Goal: Task Accomplishment & Management: Use online tool/utility

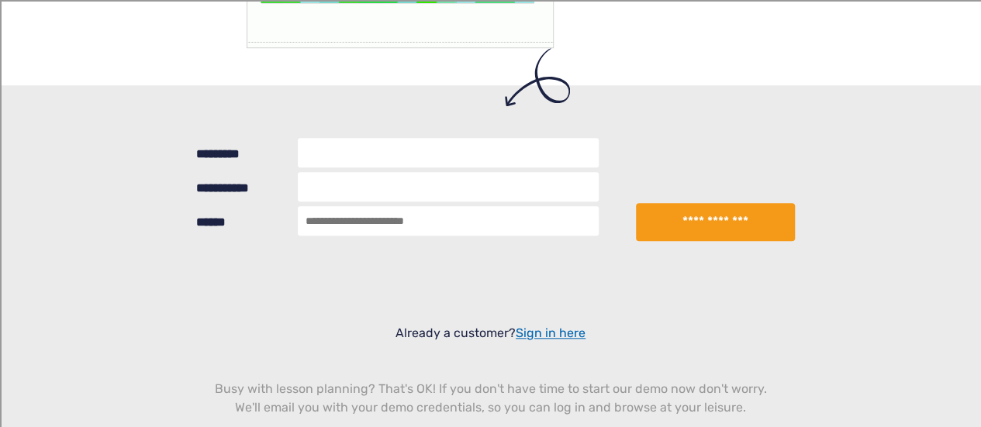
scroll to position [388, 0]
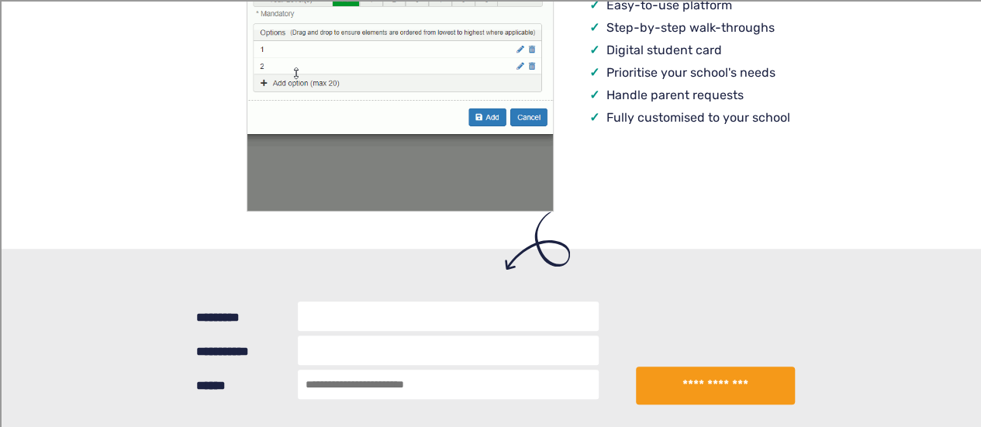
click at [357, 317] on input "*********" at bounding box center [448, 316] width 301 height 29
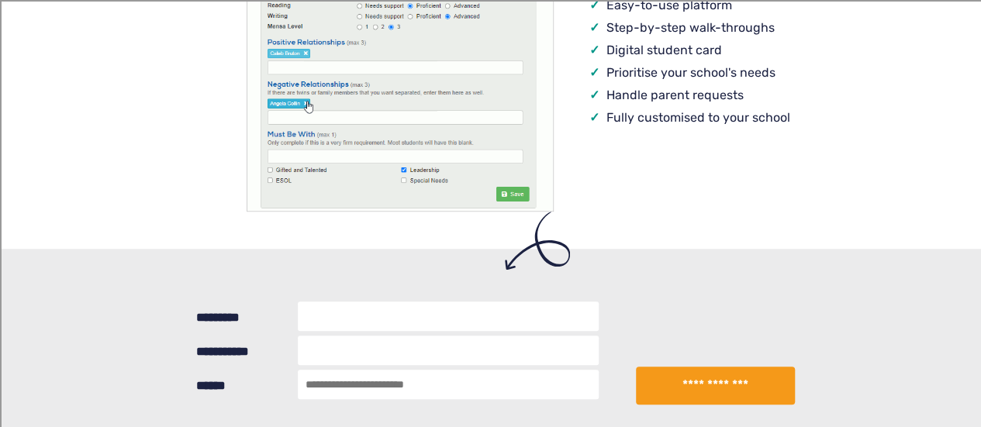
type input "**********"
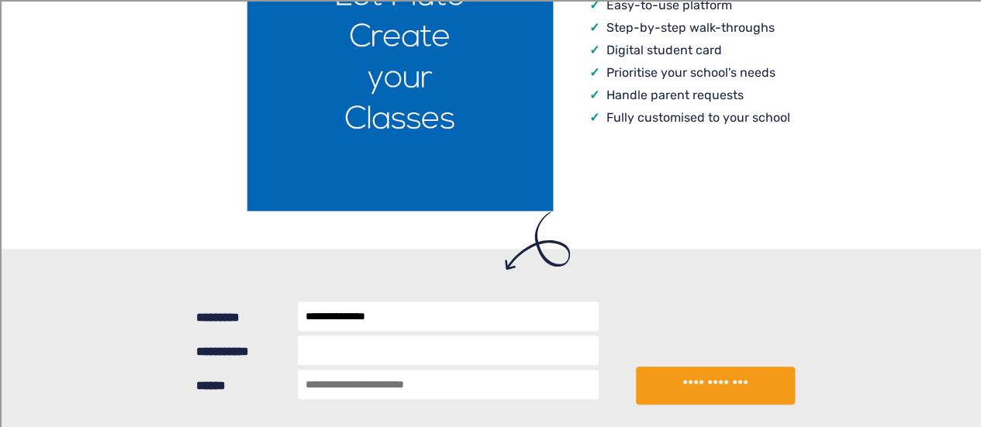
type input "**********"
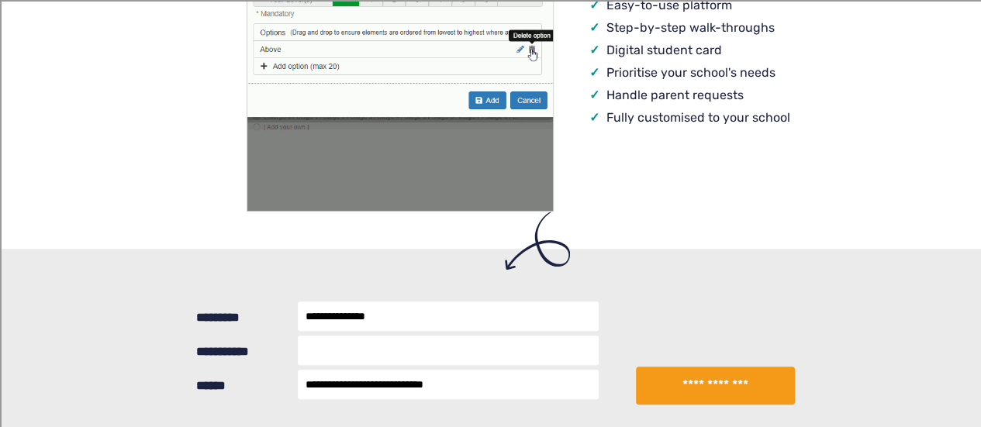
click at [332, 350] on input "**********" at bounding box center [448, 350] width 301 height 29
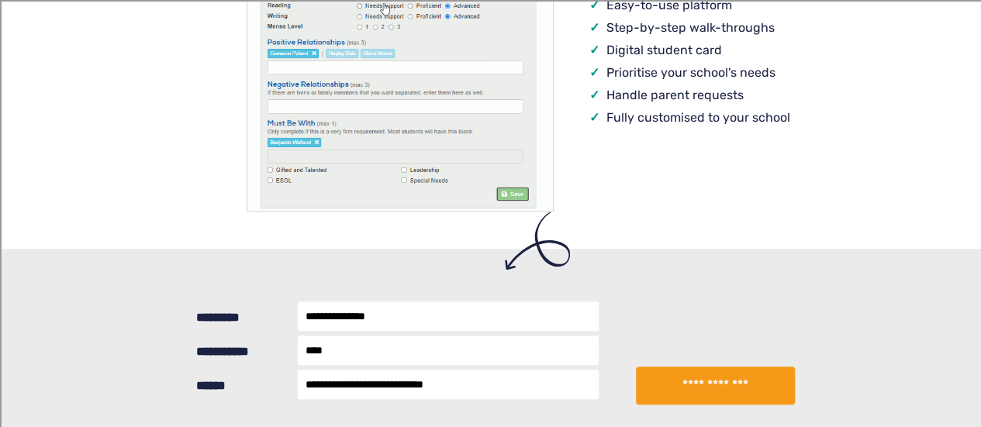
type input "****"
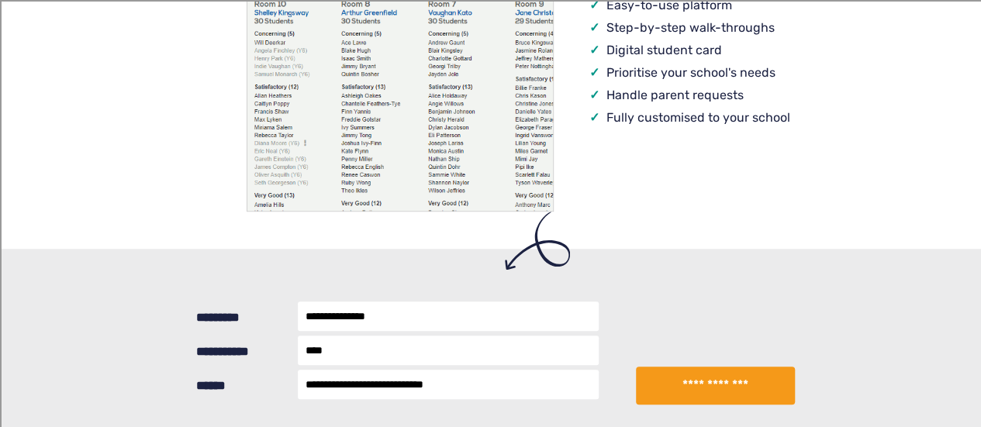
click at [686, 389] on button "**********" at bounding box center [715, 386] width 158 height 39
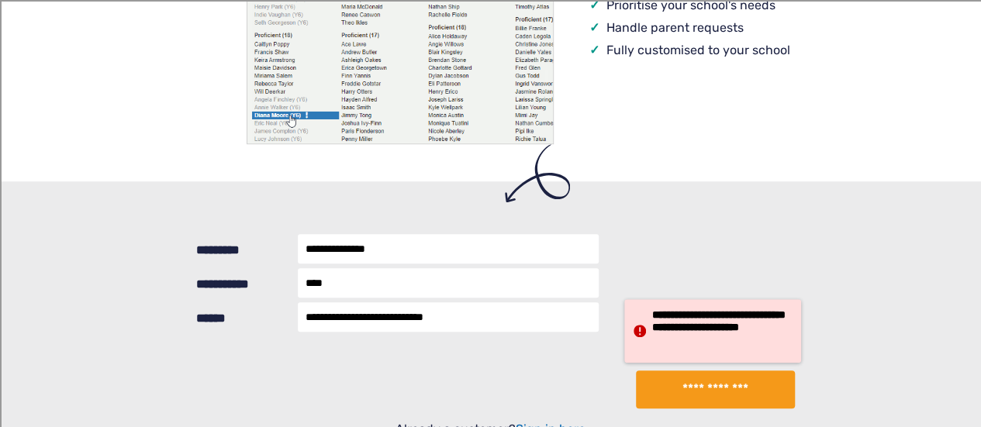
scroll to position [543, 0]
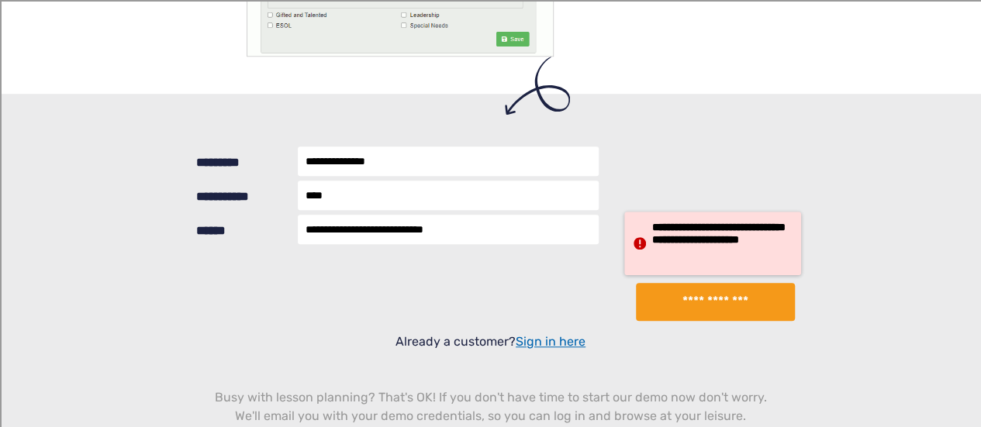
click at [697, 305] on button "**********" at bounding box center [715, 302] width 158 height 39
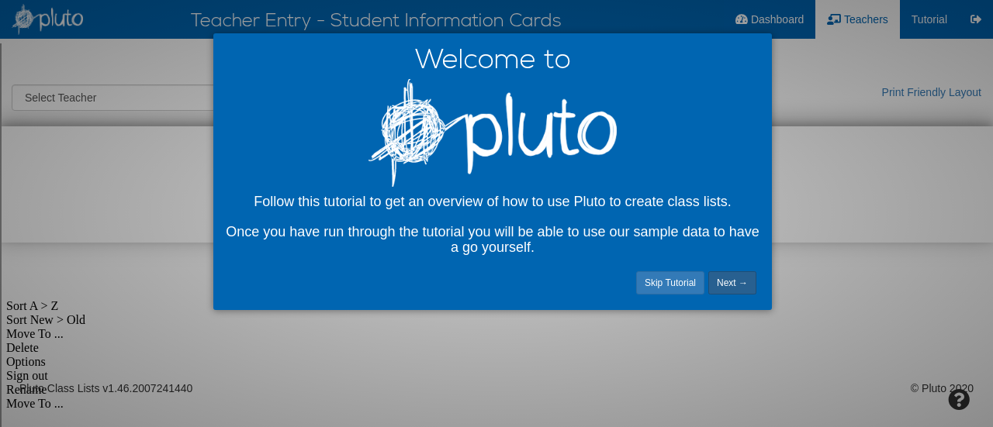
click at [742, 275] on link "Next →" at bounding box center [732, 282] width 48 height 23
select select "number:22577"
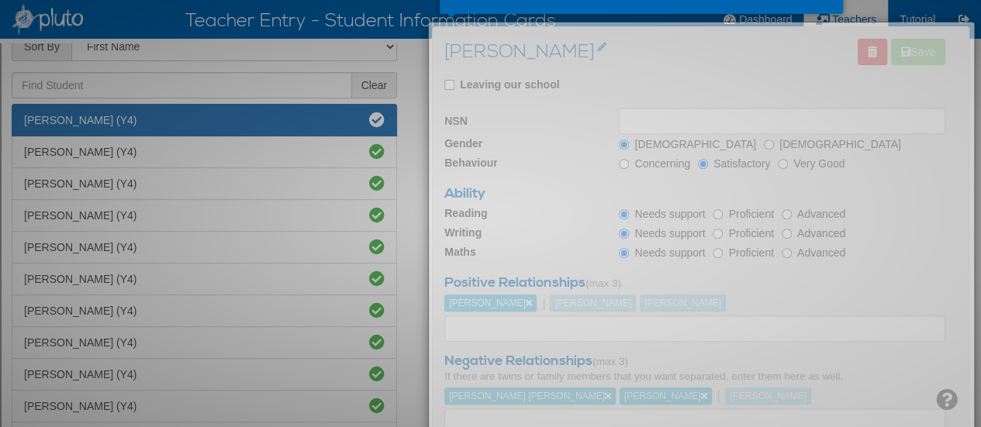
scroll to position [65, 0]
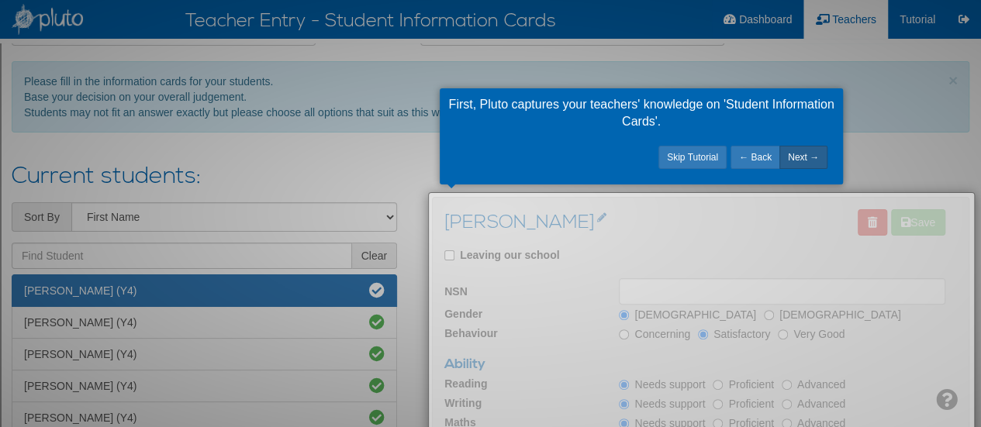
click at [826, 159] on link "Next →" at bounding box center [804, 157] width 48 height 23
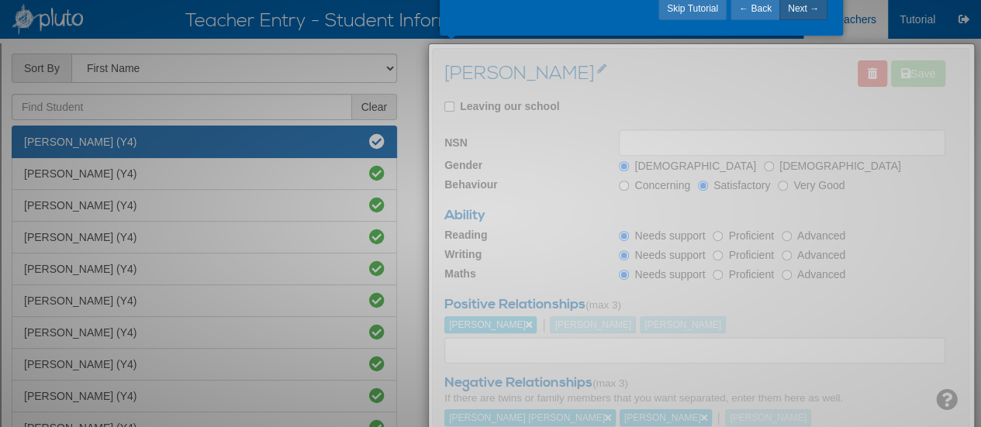
scroll to position [108, 0]
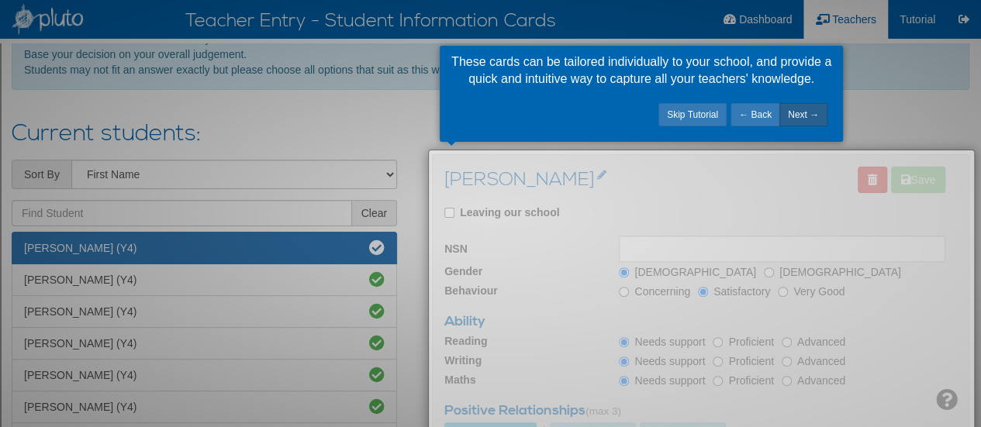
click at [800, 118] on link "Next →" at bounding box center [804, 114] width 48 height 23
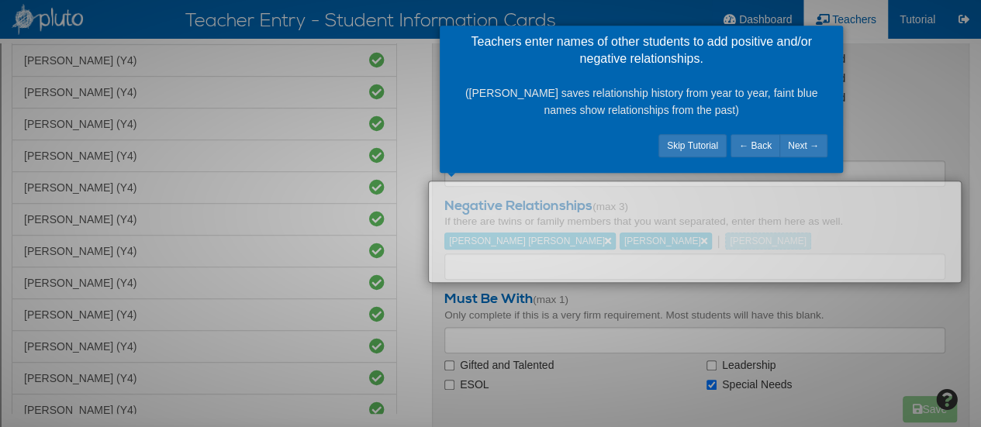
scroll to position [298, 0]
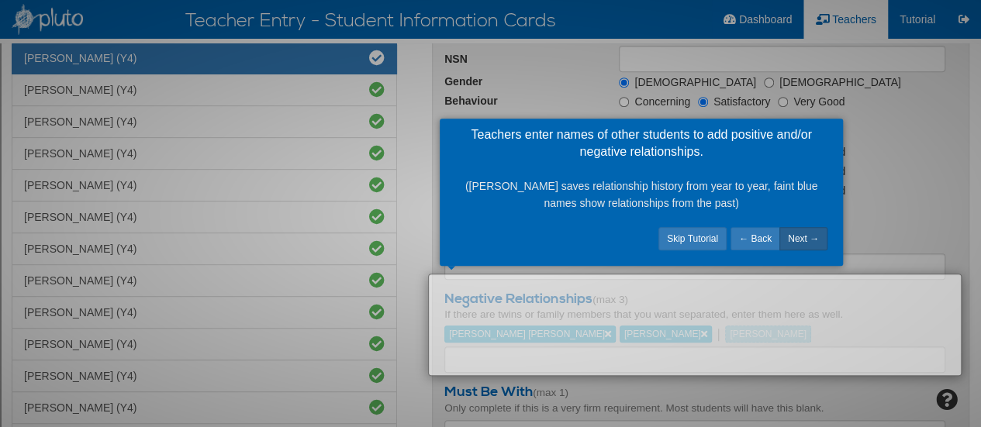
click at [816, 240] on link "Next →" at bounding box center [804, 238] width 48 height 23
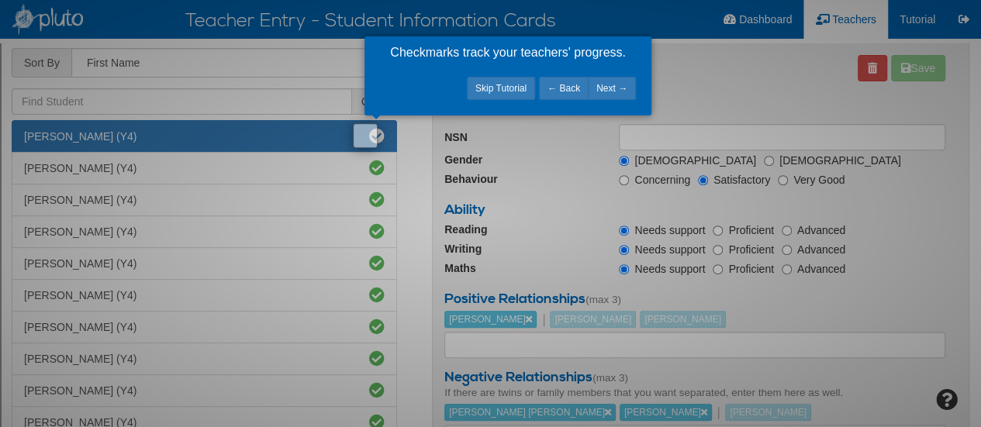
scroll to position [78, 0]
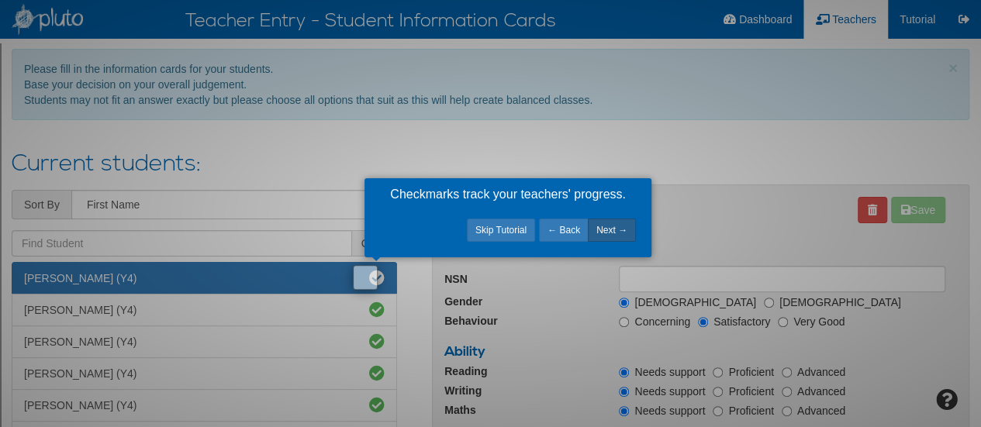
click at [631, 228] on link "Next →" at bounding box center [612, 230] width 48 height 23
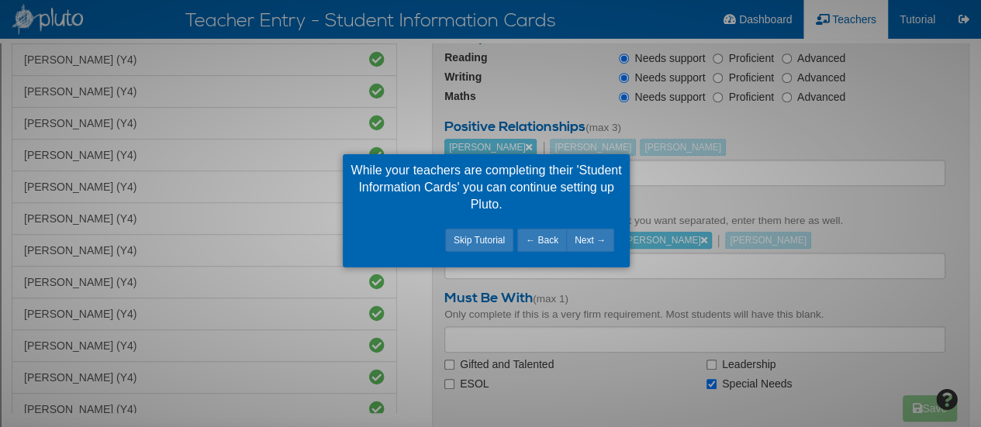
scroll to position [298, 0]
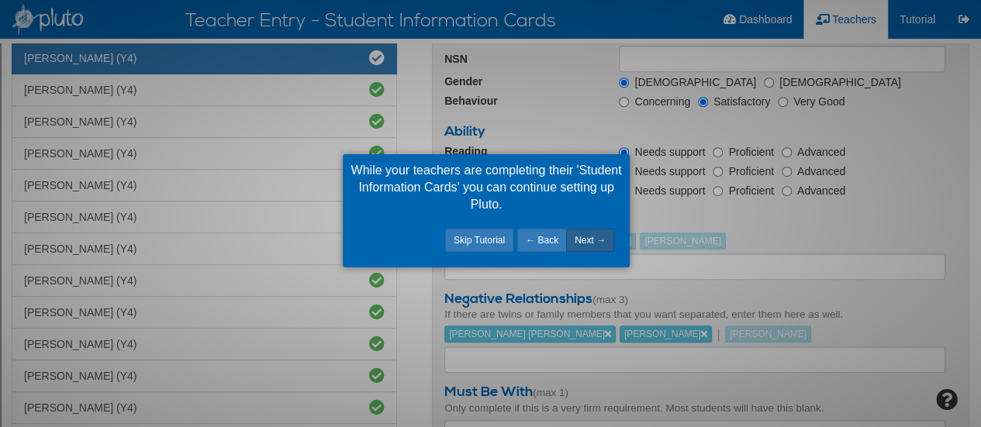
click at [603, 235] on link "Next →" at bounding box center [590, 240] width 48 height 23
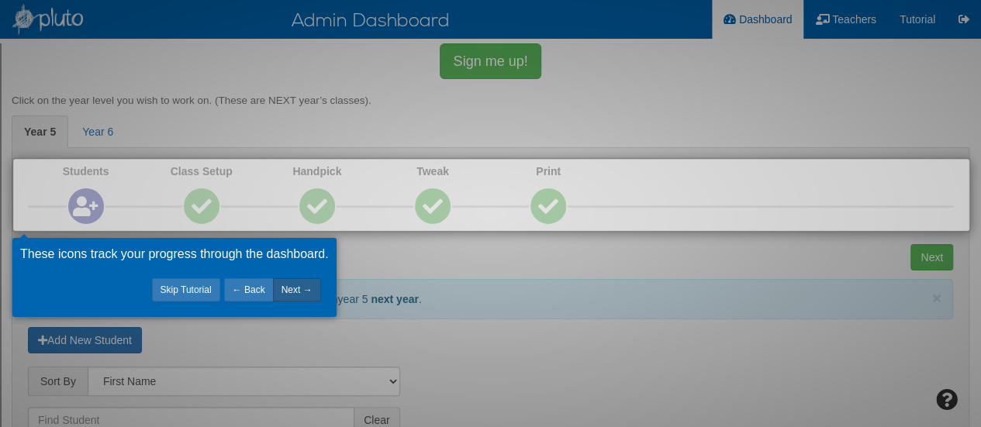
click at [312, 290] on link "Next →" at bounding box center [297, 289] width 48 height 23
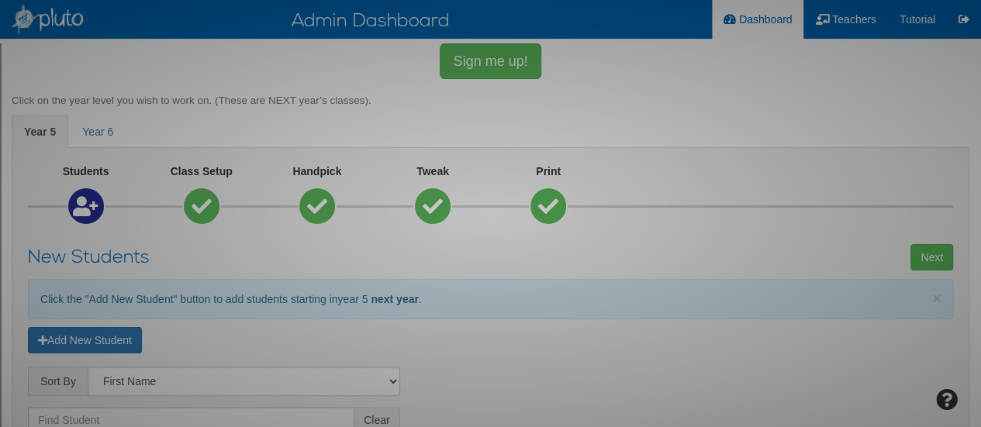
scroll to position [892, 0]
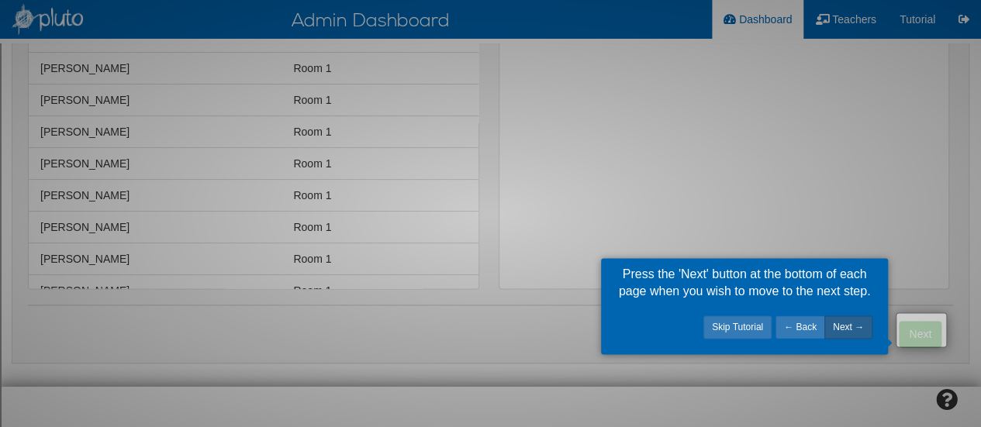
click at [864, 328] on link "Next →" at bounding box center [849, 327] width 48 height 23
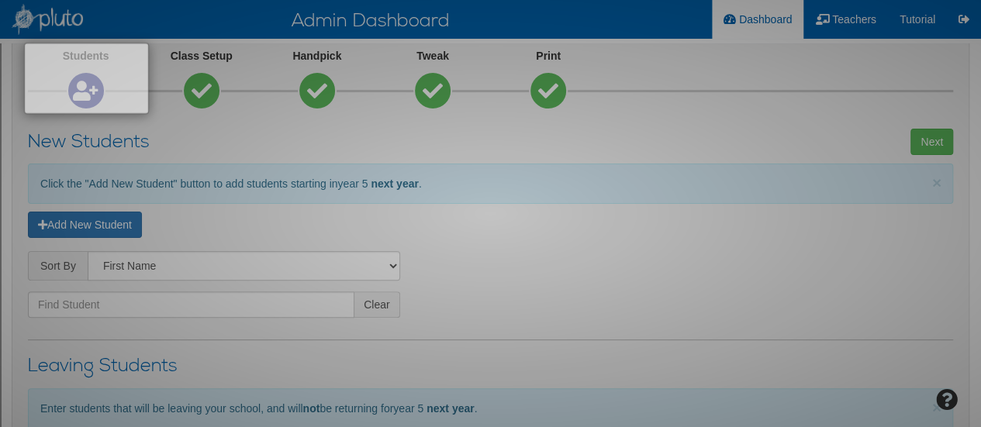
scroll to position [2, 0]
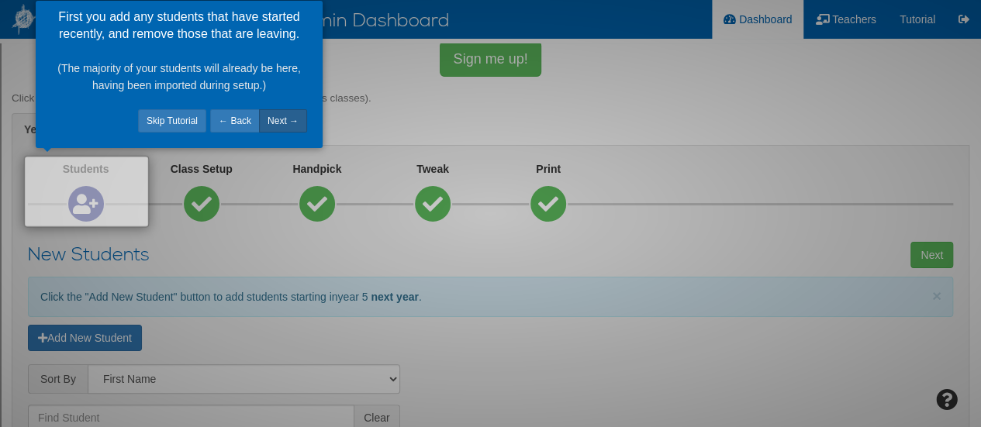
click at [285, 122] on link "Next →" at bounding box center [283, 120] width 48 height 23
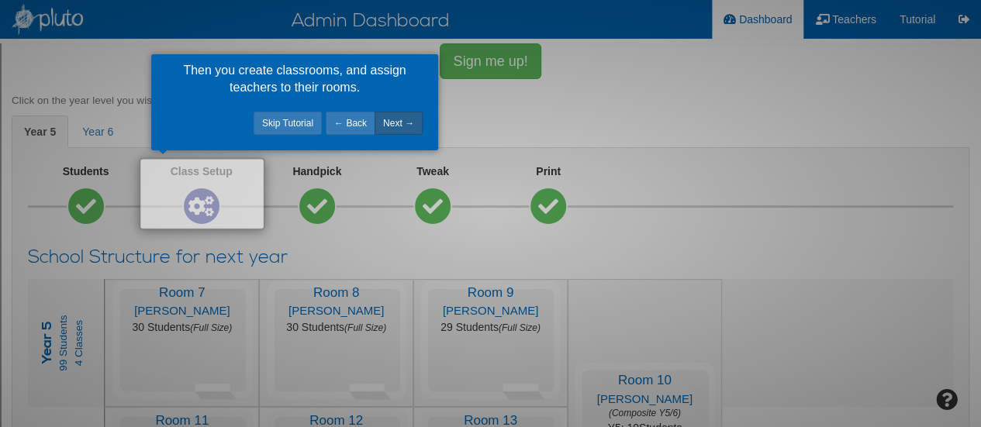
click at [405, 125] on link "Next →" at bounding box center [399, 123] width 48 height 23
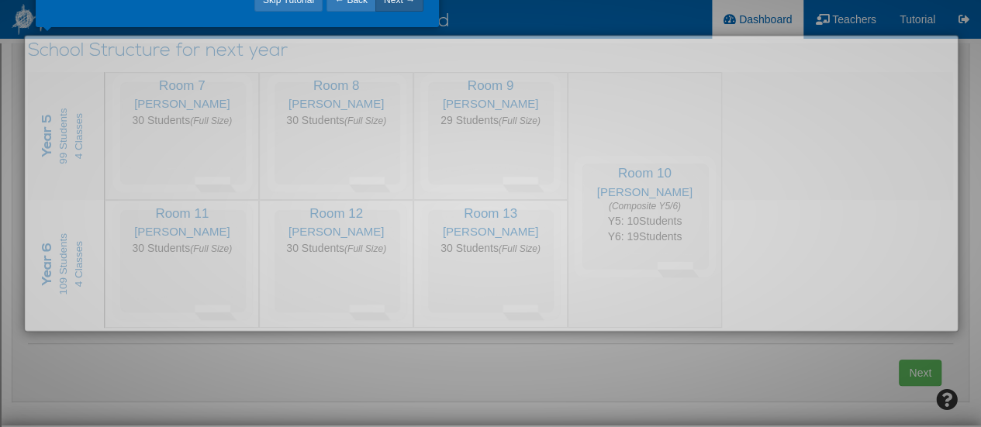
scroll to position [92, 0]
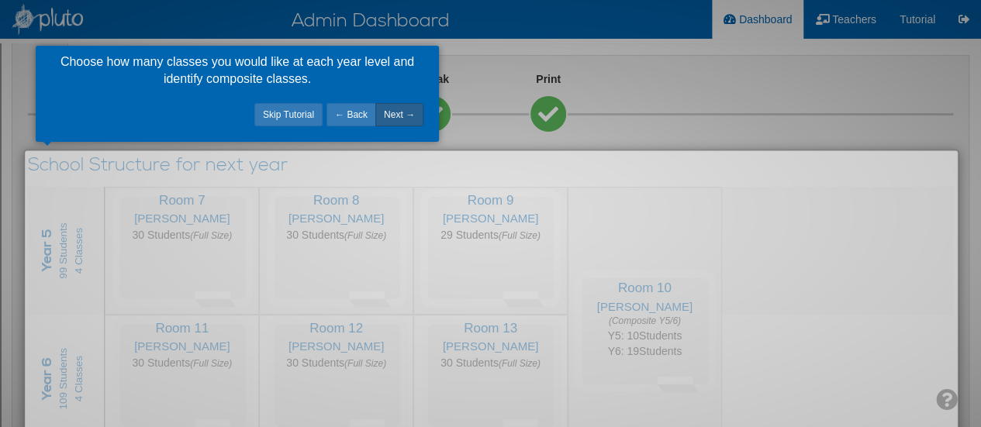
click at [412, 121] on link "Next →" at bounding box center [399, 114] width 48 height 23
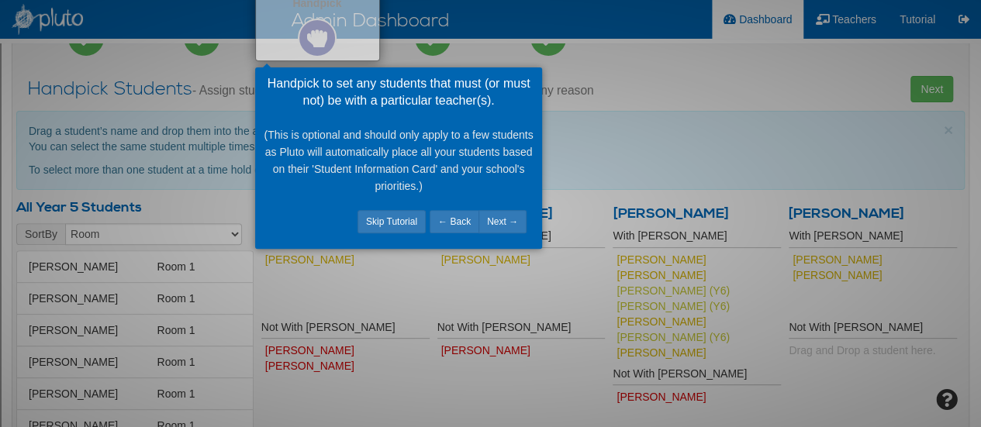
scroll to position [233, 0]
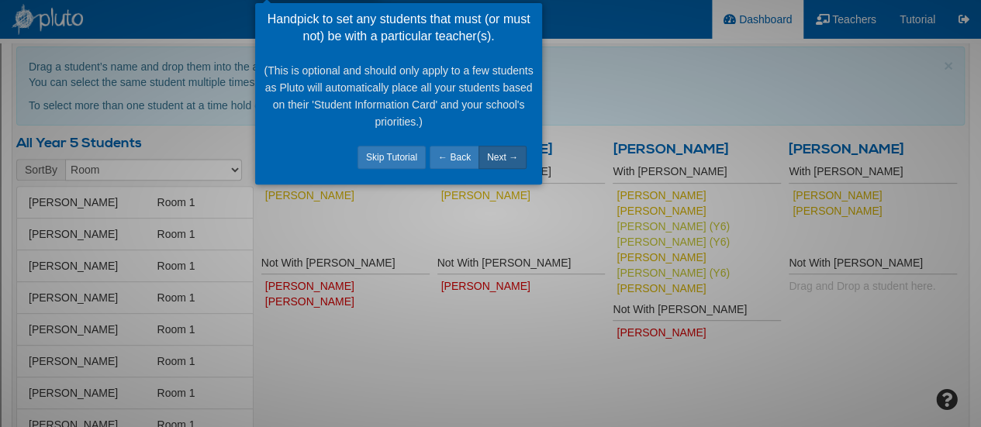
click at [517, 161] on link "Next →" at bounding box center [503, 157] width 48 height 23
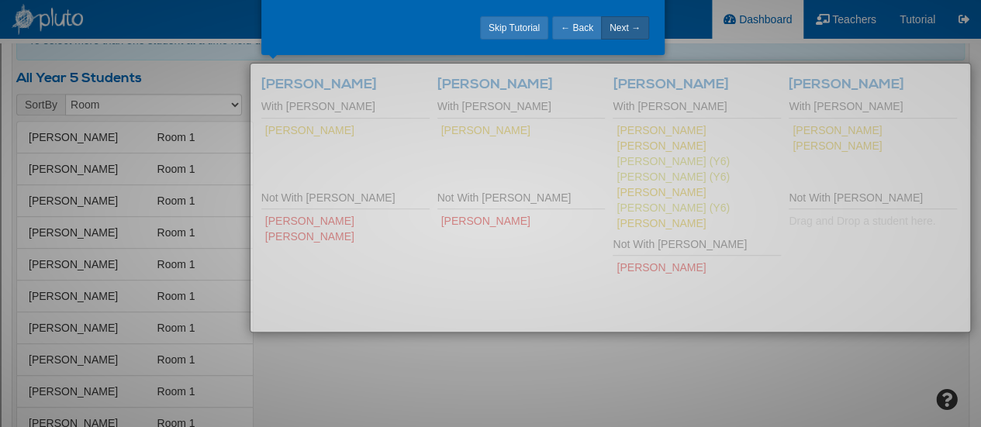
scroll to position [211, 0]
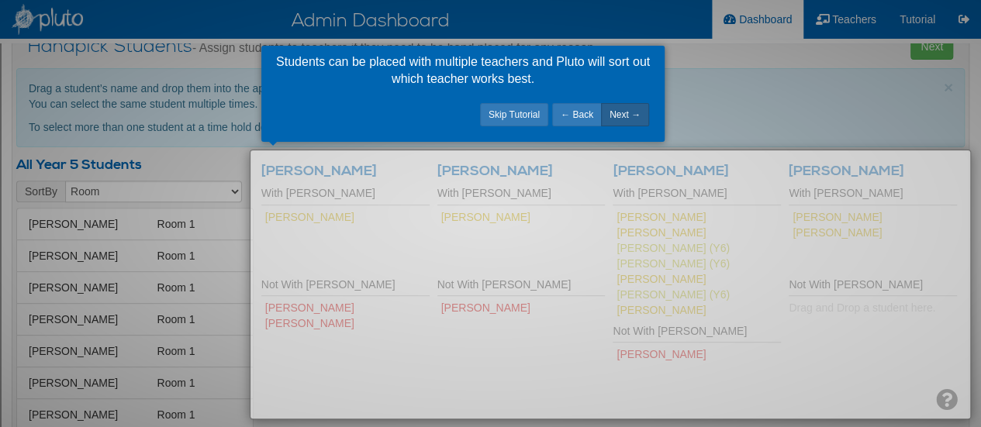
click at [635, 117] on link "Next →" at bounding box center [625, 114] width 48 height 23
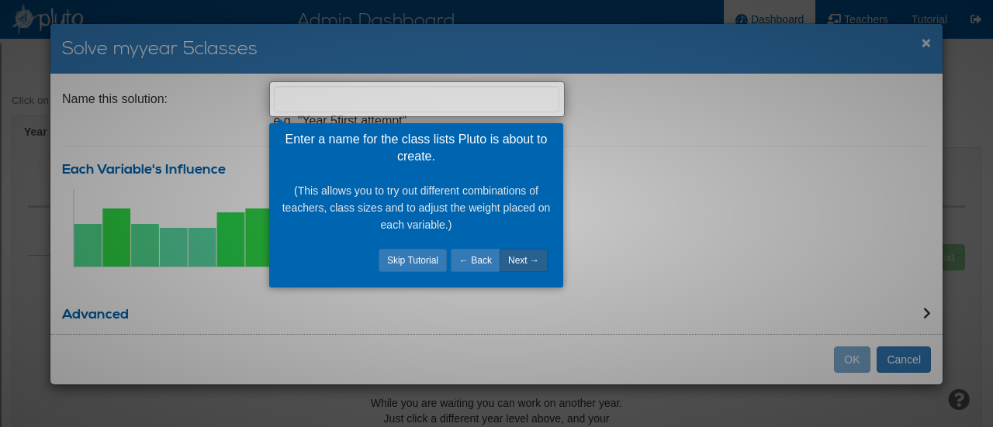
click at [531, 259] on link "Next →" at bounding box center [524, 260] width 48 height 23
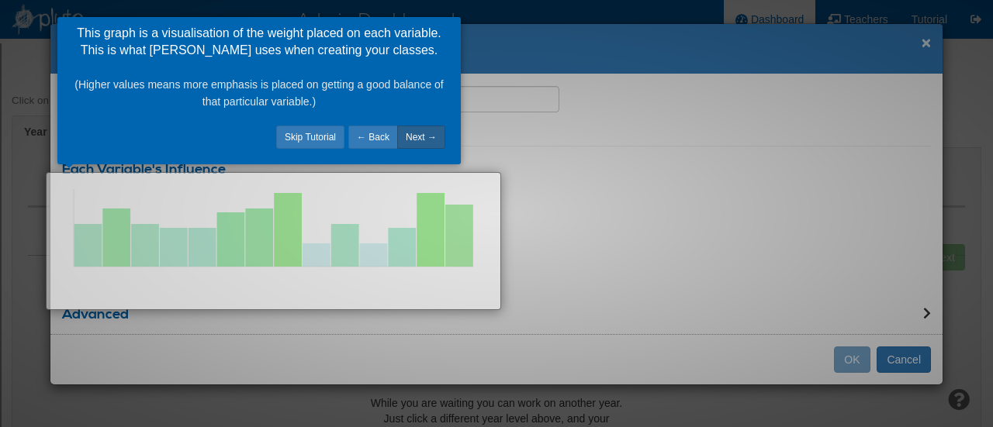
click at [425, 145] on link "Next →" at bounding box center [421, 137] width 48 height 23
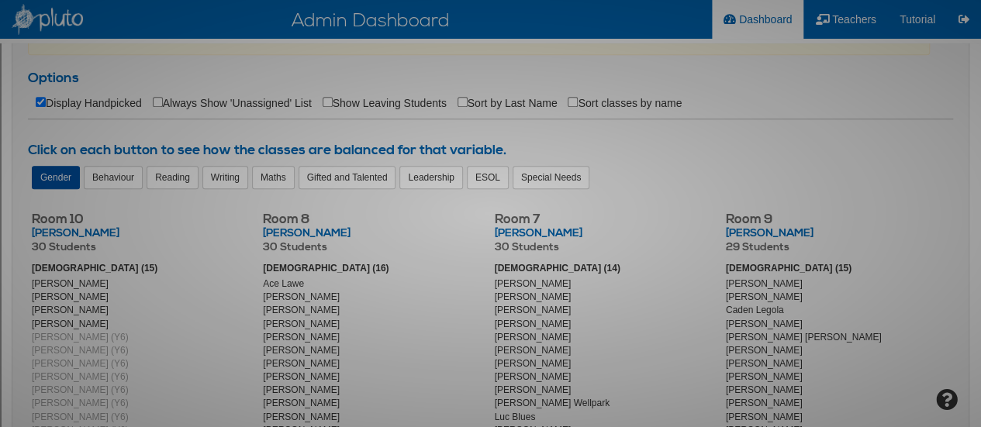
scroll to position [388, 0]
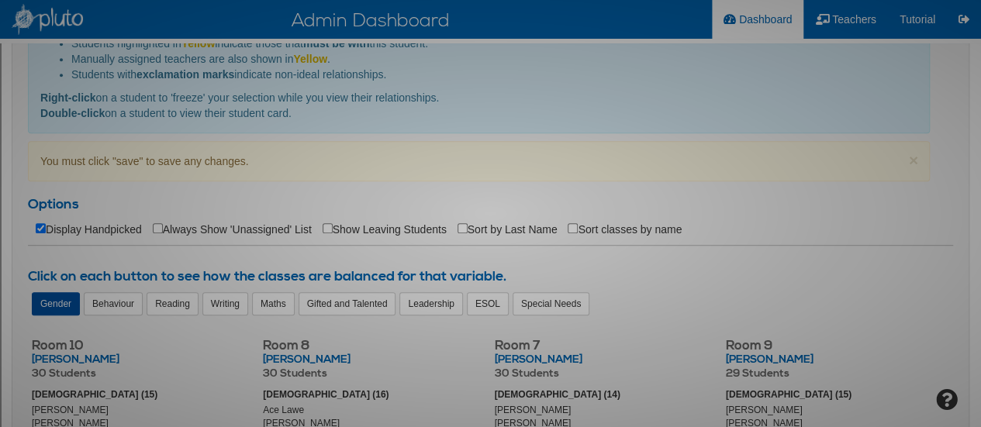
click at [112, 303] on div at bounding box center [490, 213] width 981 height 427
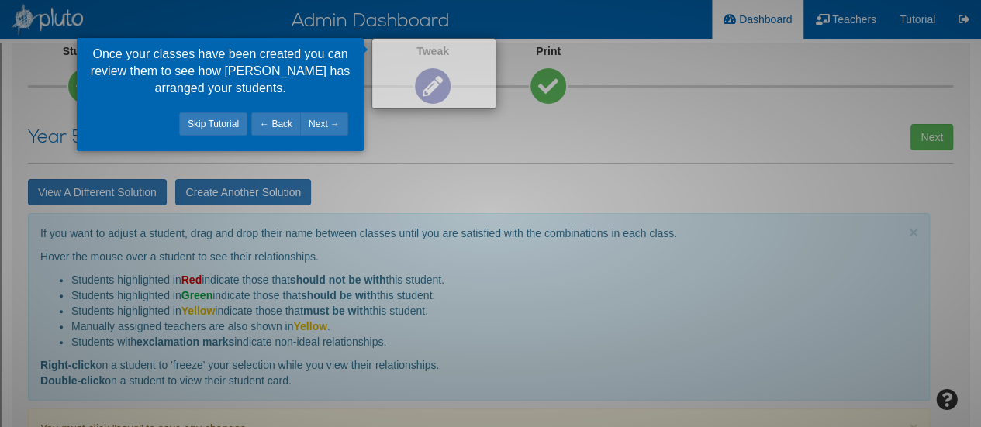
scroll to position [0, 0]
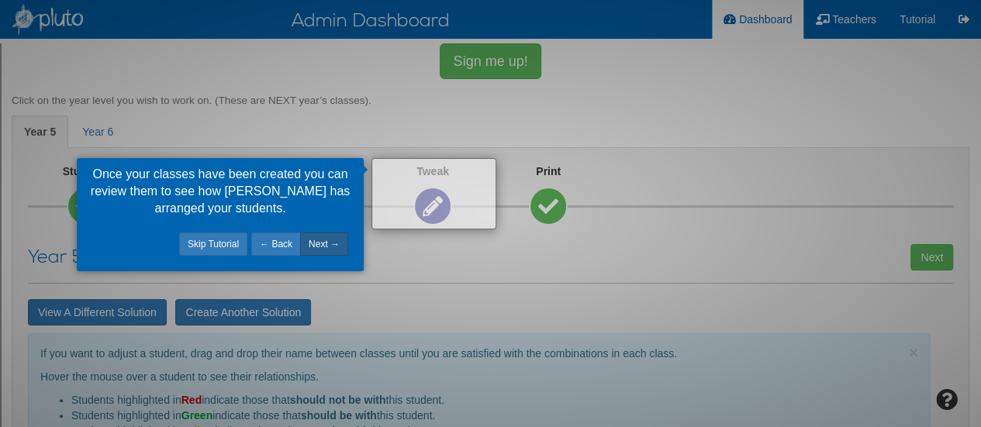
click at [340, 248] on link "Next →" at bounding box center [324, 244] width 48 height 23
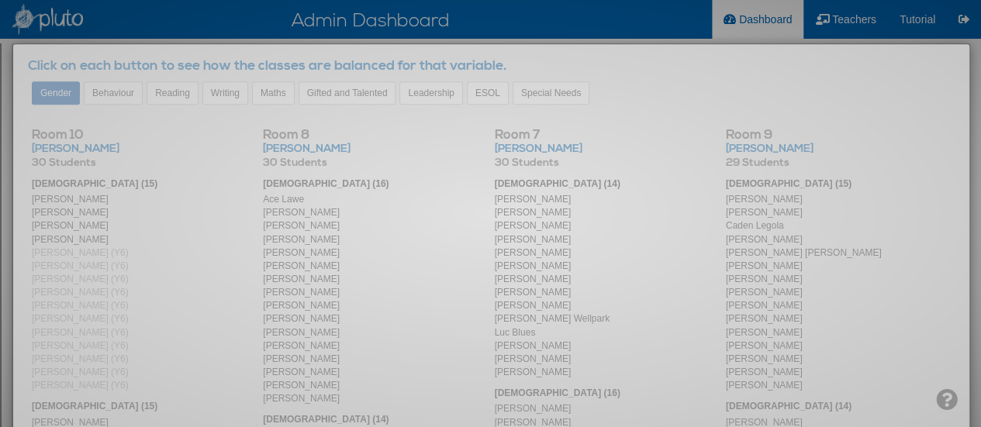
scroll to position [493, 0]
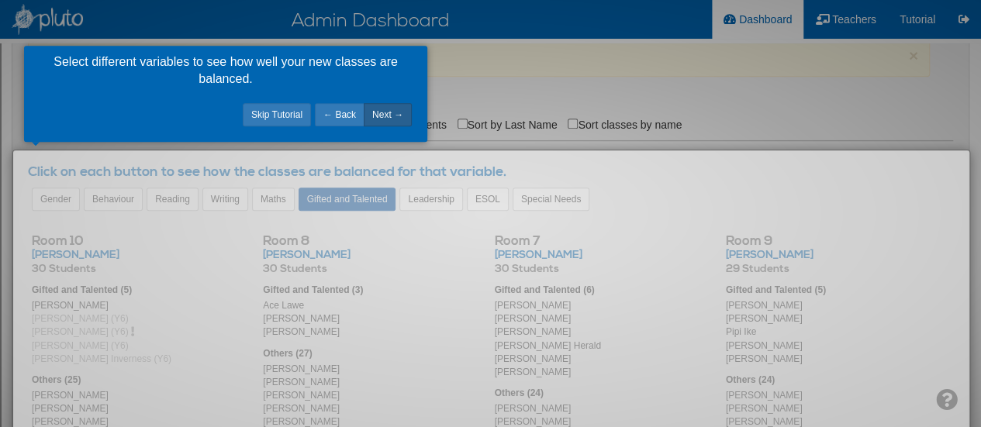
click at [396, 118] on link "Next →" at bounding box center [388, 114] width 48 height 23
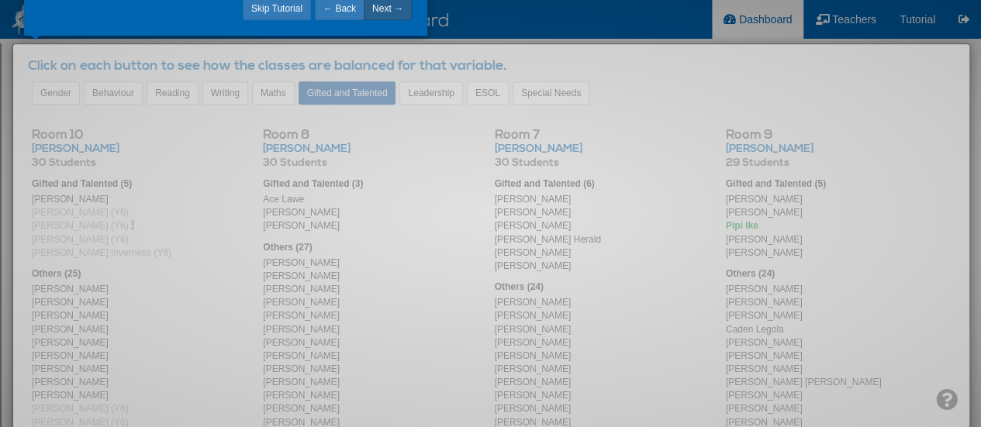
scroll to position [475, 0]
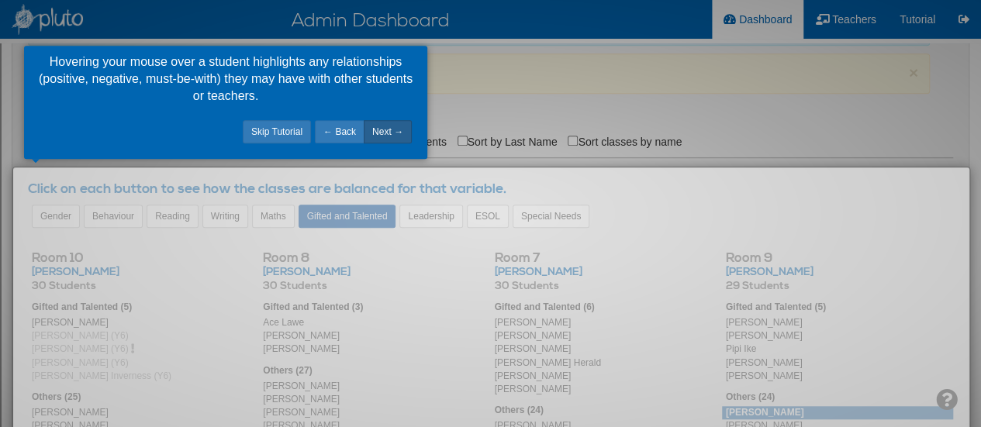
click at [402, 133] on link "Next →" at bounding box center [388, 131] width 48 height 23
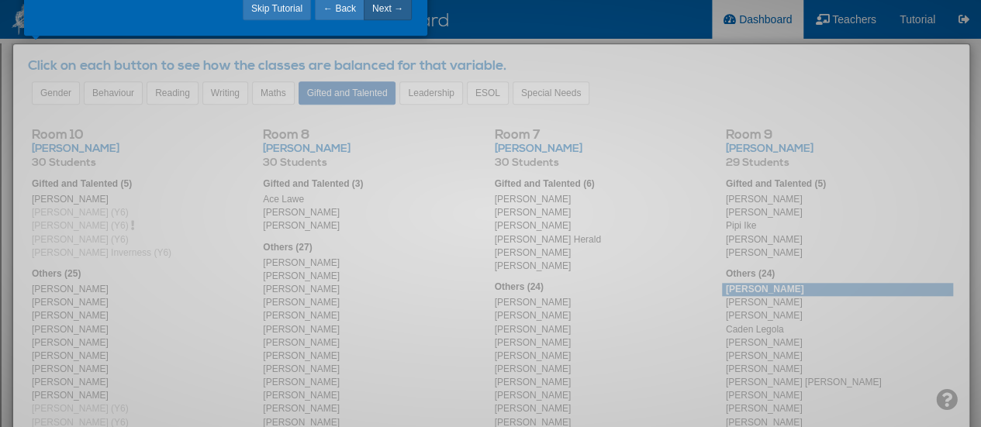
scroll to position [440, 0]
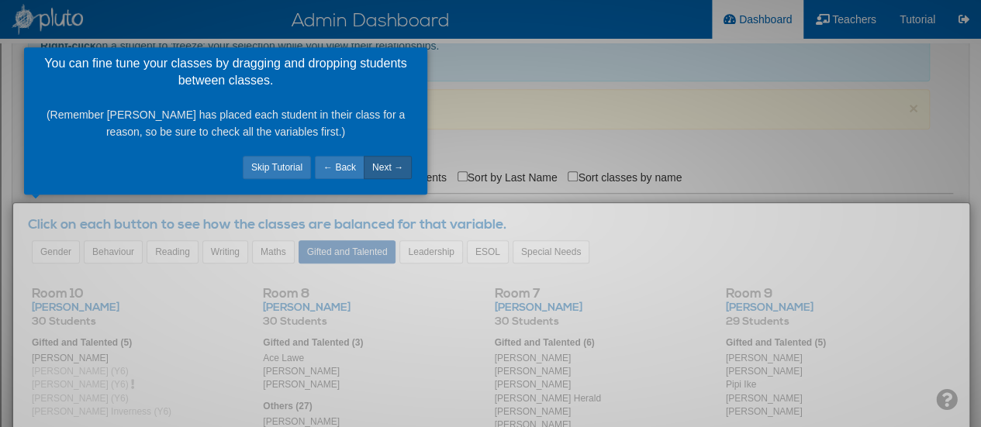
click at [400, 167] on link "Next →" at bounding box center [388, 167] width 48 height 23
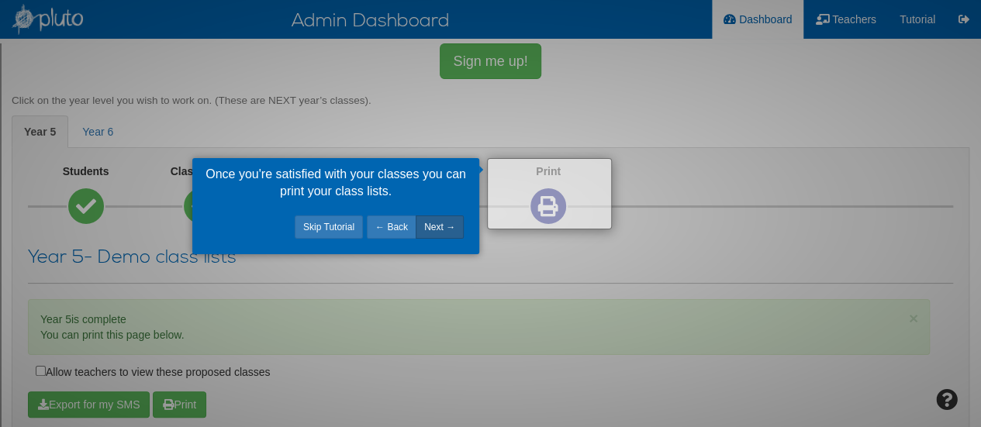
click at [449, 224] on link "Next →" at bounding box center [440, 227] width 48 height 23
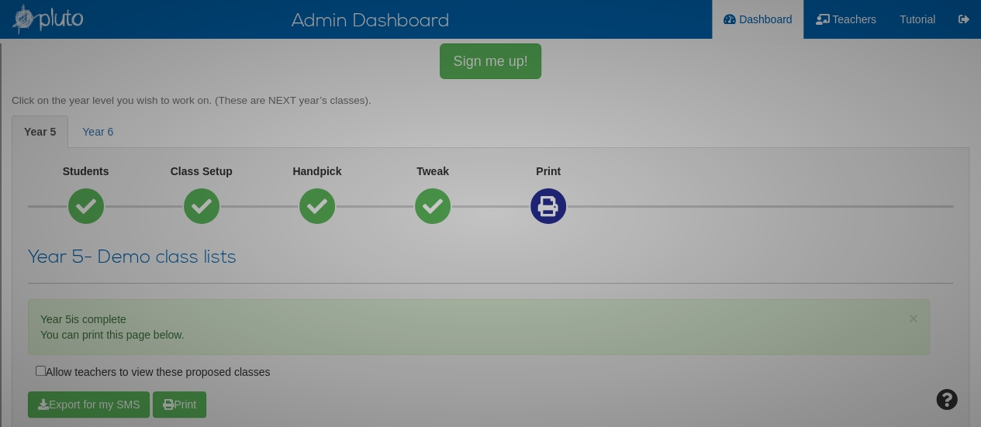
scroll to position [950, 0]
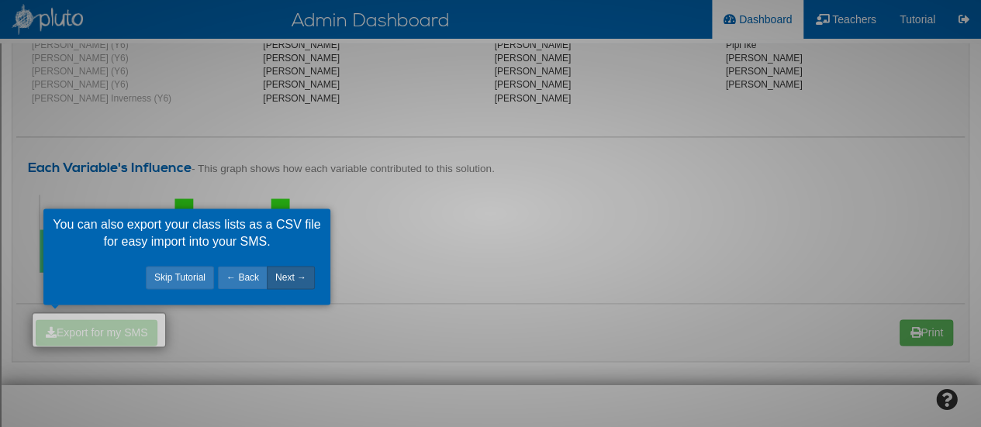
click at [303, 275] on link "Next →" at bounding box center [291, 277] width 48 height 23
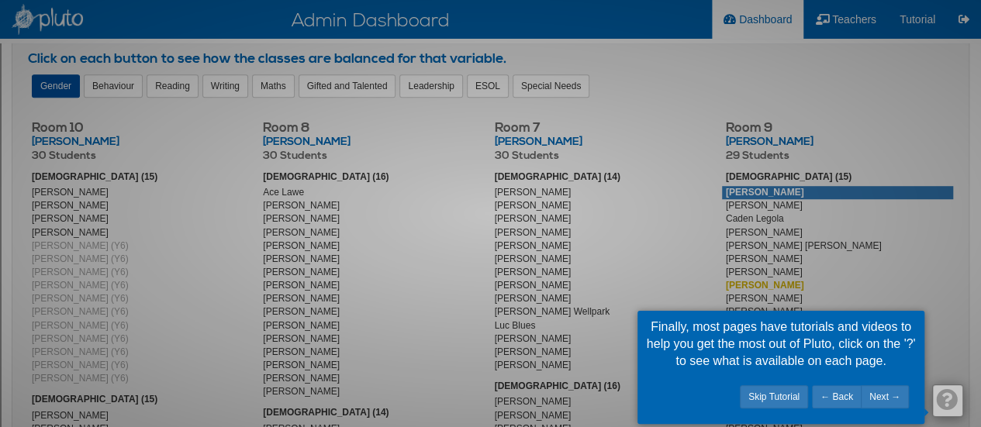
scroll to position [187, 0]
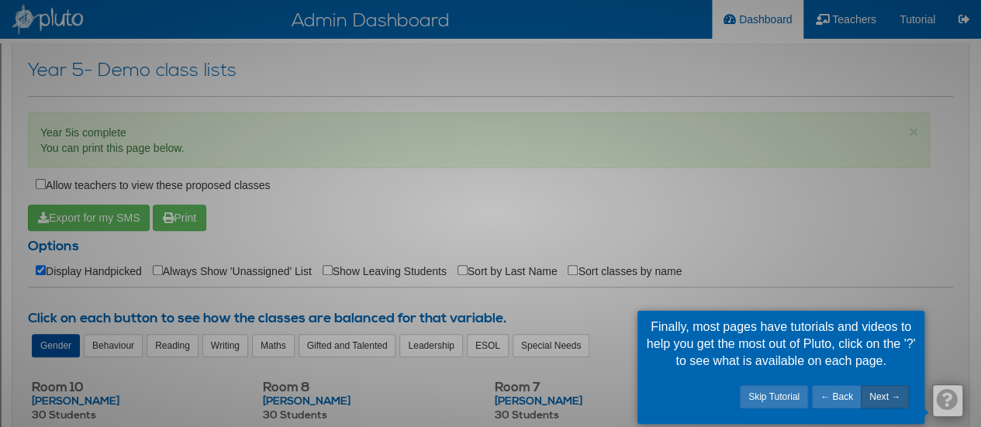
click at [902, 399] on link "Next →" at bounding box center [885, 397] width 48 height 23
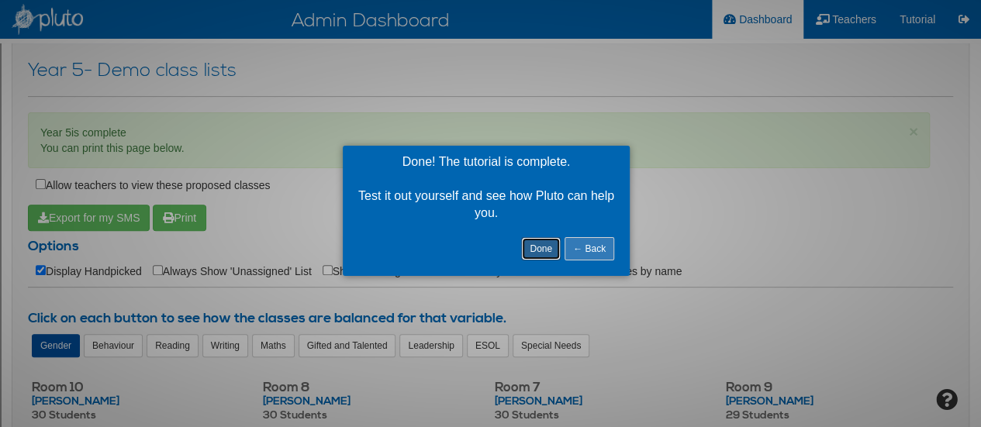
scroll to position [99, 0]
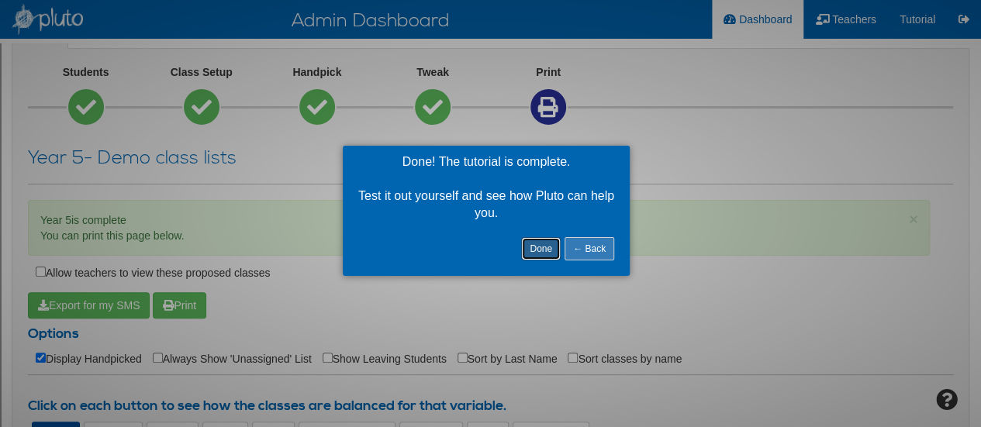
click at [545, 254] on link "Done" at bounding box center [541, 248] width 40 height 23
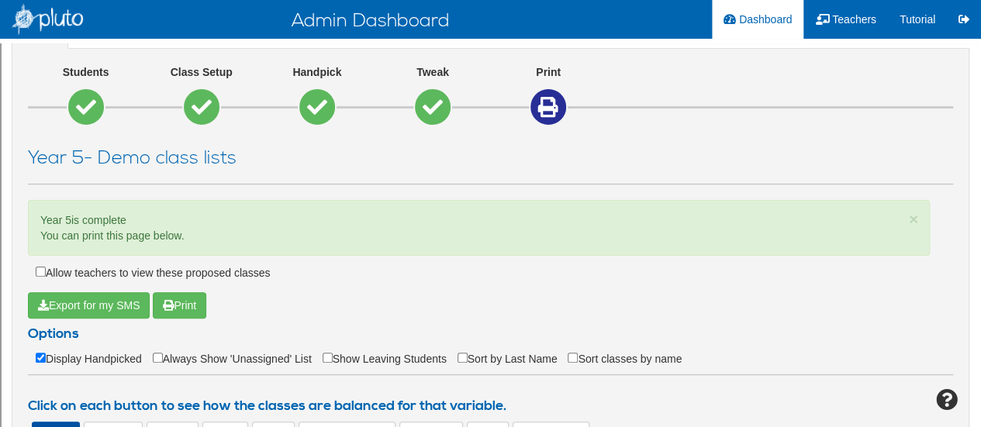
scroll to position [441, 0]
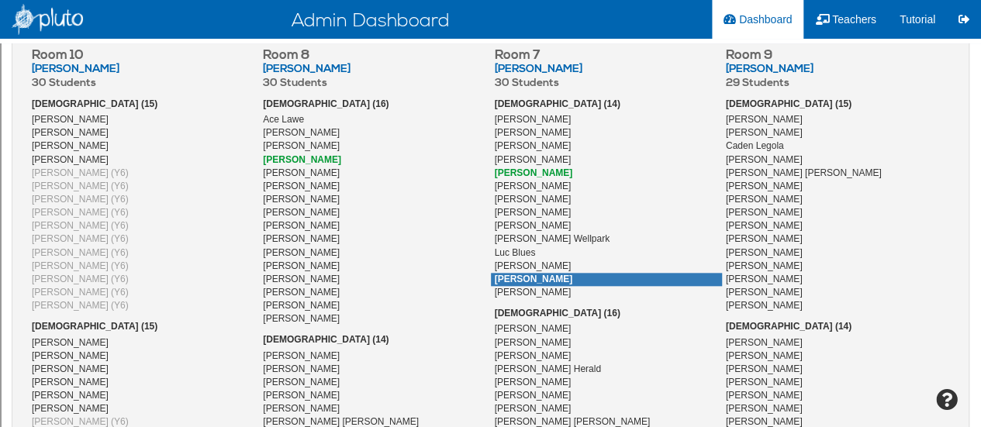
scroll to position [776, 0]
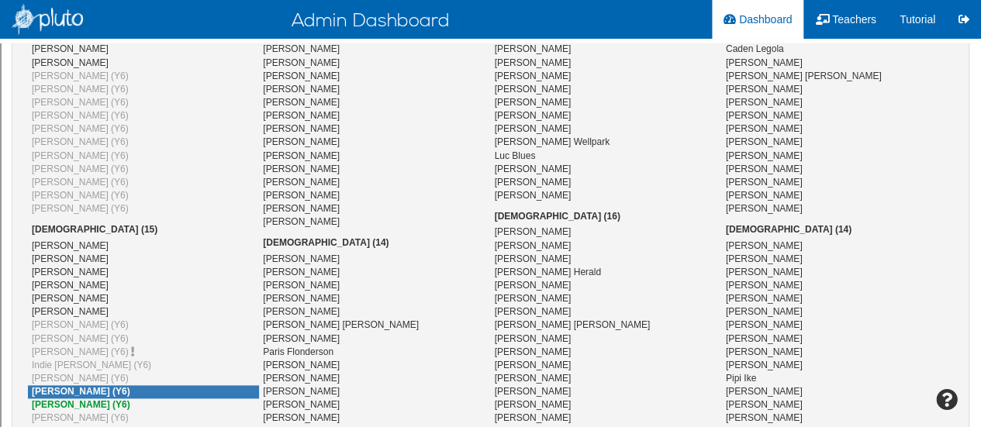
click at [64, 386] on span "Madison Wise (Y6)" at bounding box center [81, 391] width 99 height 11
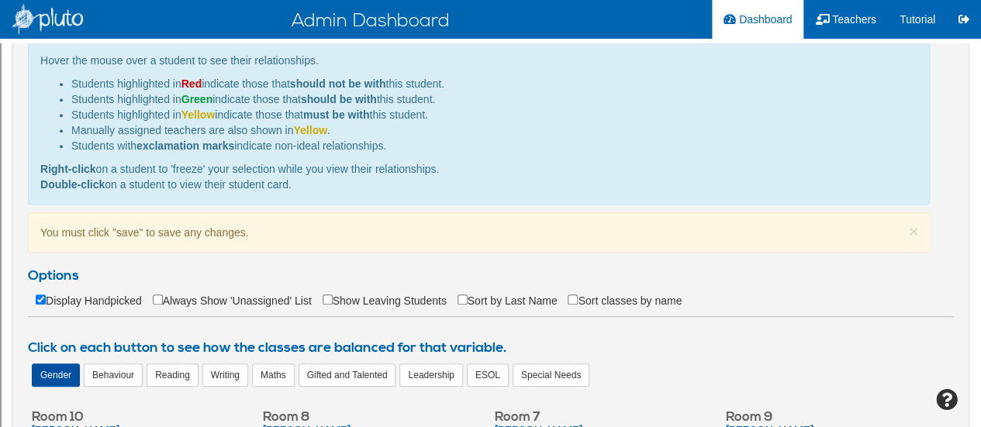
scroll to position [0, 0]
